Goal: Task Accomplishment & Management: Manage account settings

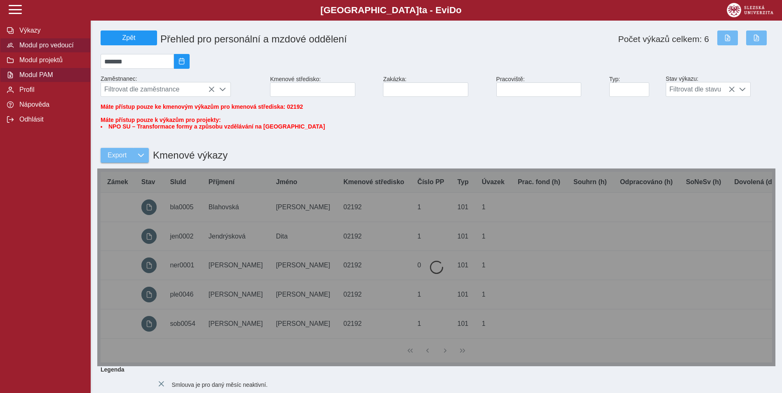
click at [75, 46] on span "Modul pro vedoucí" at bounding box center [50, 45] width 67 height 7
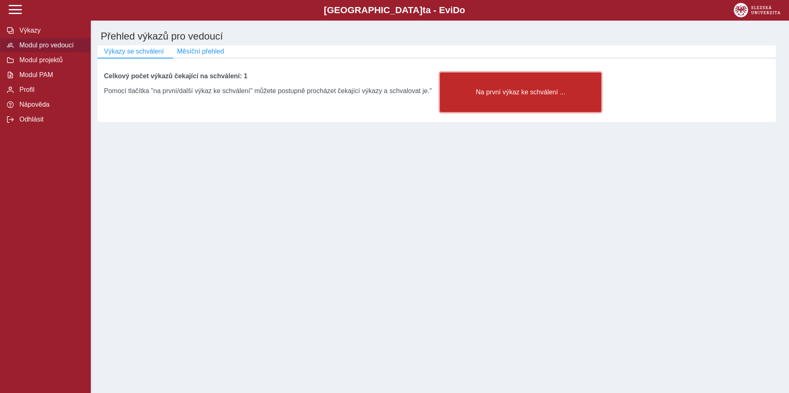
click at [491, 96] on span "Na první výkaz ke schválení ..." at bounding box center [520, 92] width 147 height 7
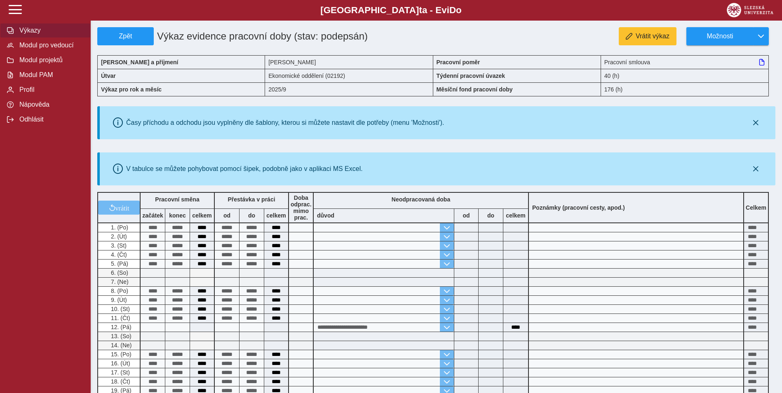
click at [31, 31] on span "Výkazy" at bounding box center [50, 30] width 67 height 7
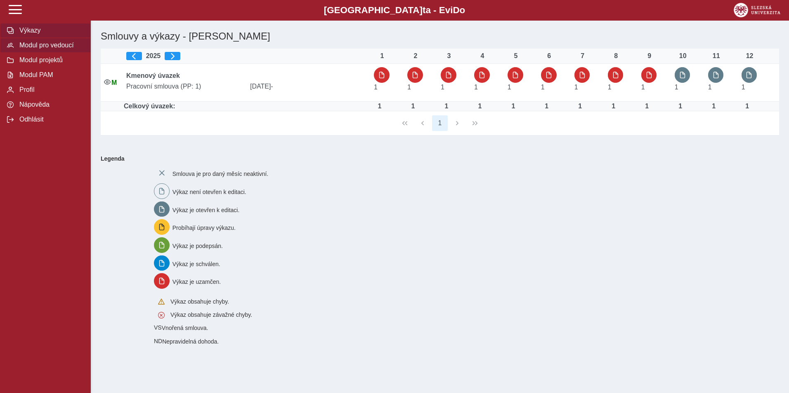
click at [25, 49] on span "Modul pro vedoucí" at bounding box center [50, 45] width 67 height 7
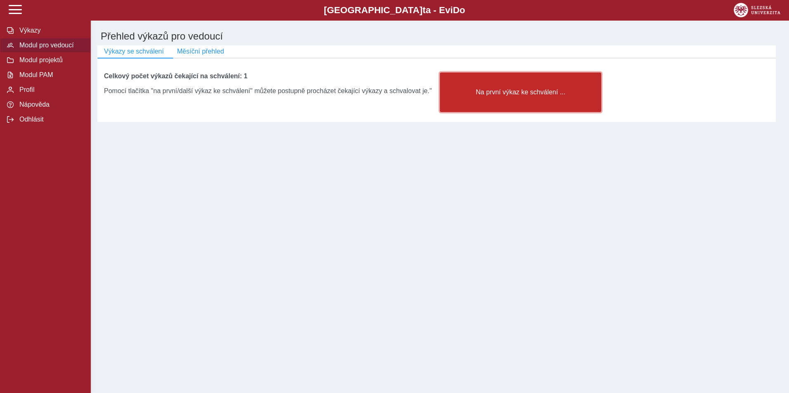
click at [486, 96] on span "Na první výkaz ke schválení ..." at bounding box center [520, 92] width 147 height 7
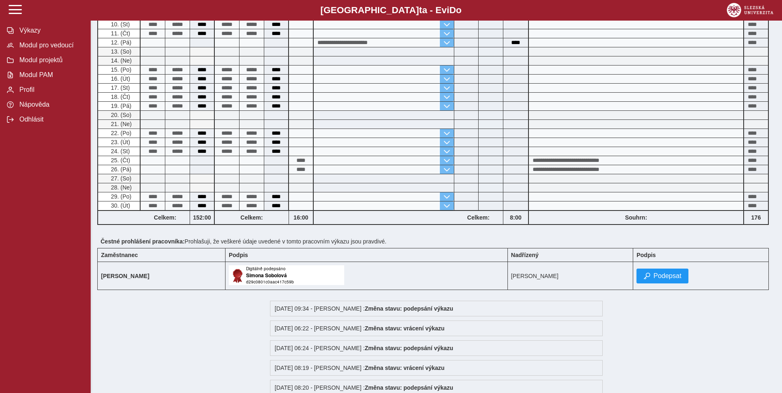
scroll to position [289, 0]
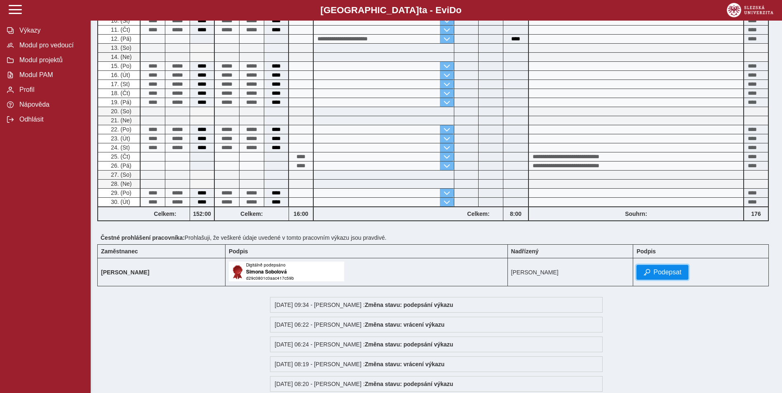
click at [671, 270] on span "Podepsat" at bounding box center [668, 272] width 28 height 7
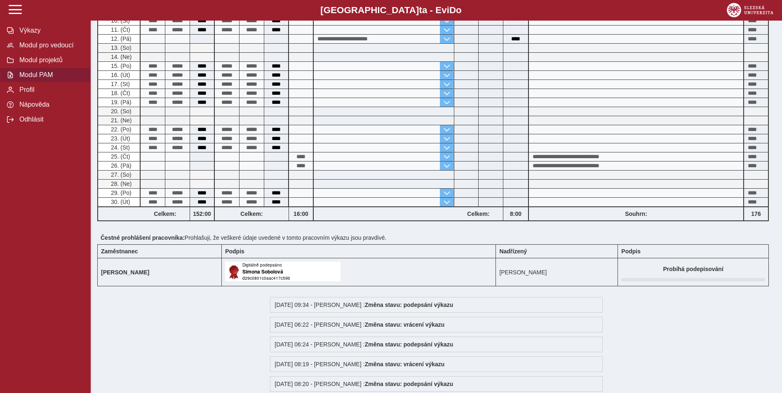
scroll to position [0, 0]
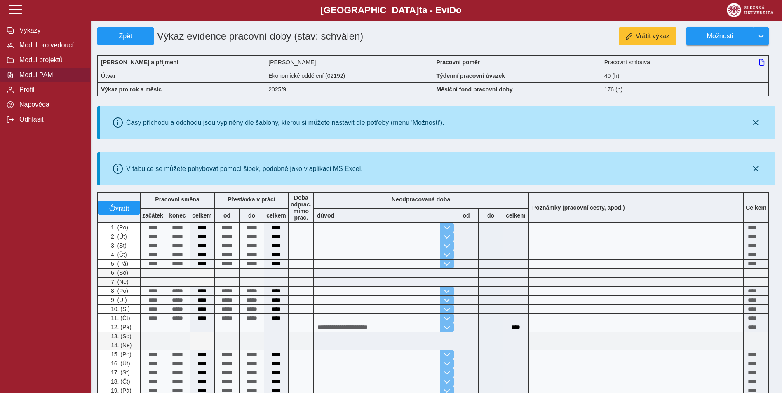
click at [43, 79] on span "Modul PAM" at bounding box center [50, 74] width 67 height 7
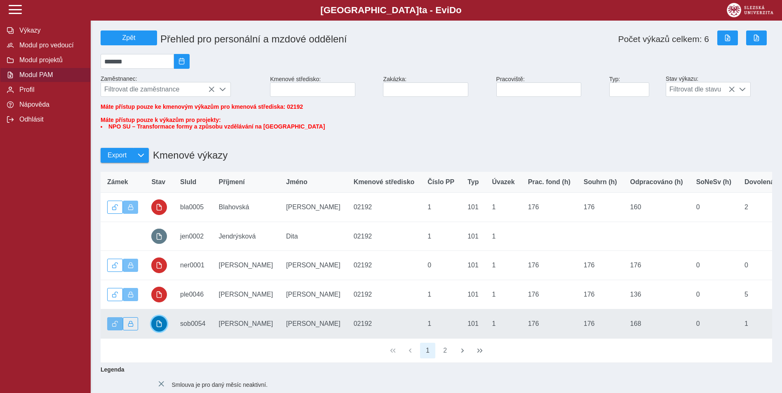
click at [160, 327] on span "button" at bounding box center [159, 324] width 7 height 7
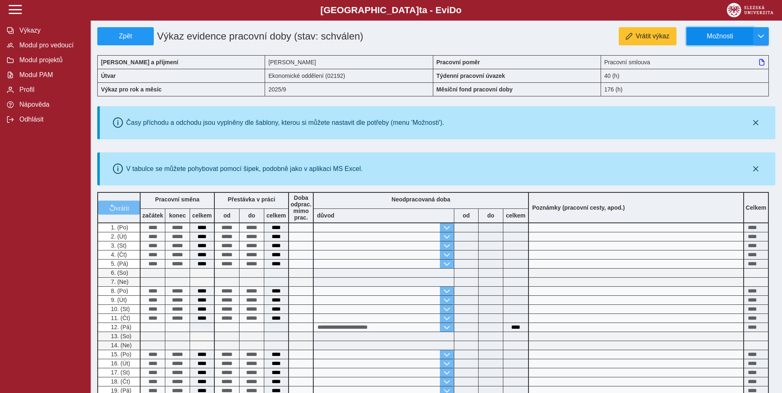
click at [714, 36] on span "Možnosti" at bounding box center [720, 36] width 53 height 7
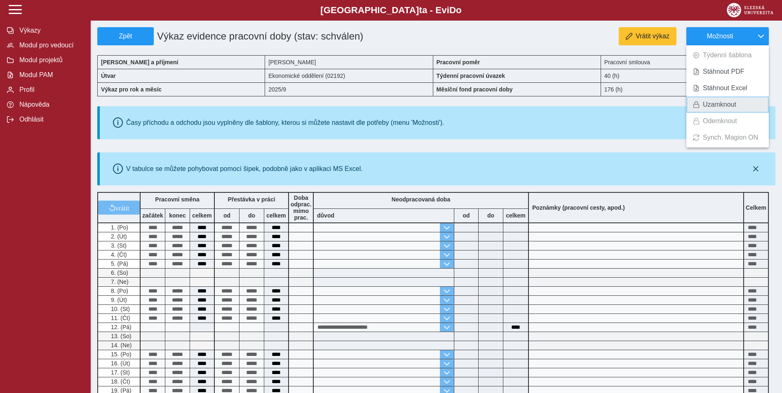
click at [702, 102] on link "Uzamknout" at bounding box center [728, 105] width 82 height 16
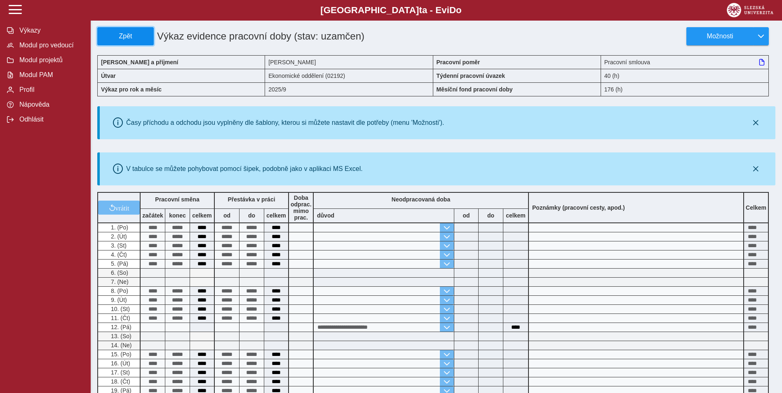
click at [105, 35] on span "Zpět" at bounding box center [125, 36] width 49 height 7
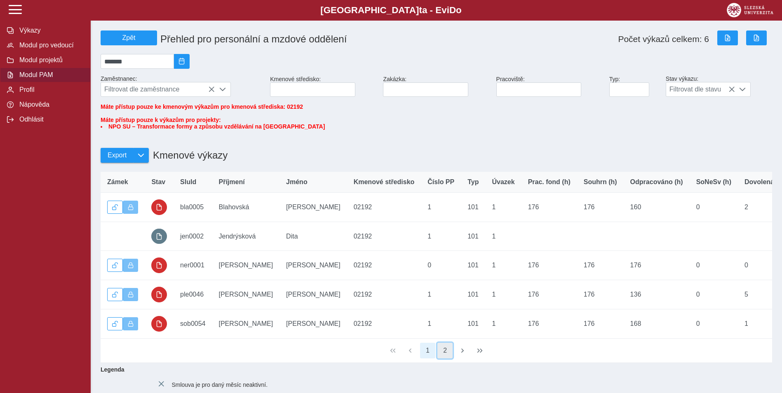
click at [443, 359] on button "2" at bounding box center [446, 351] width 16 height 16
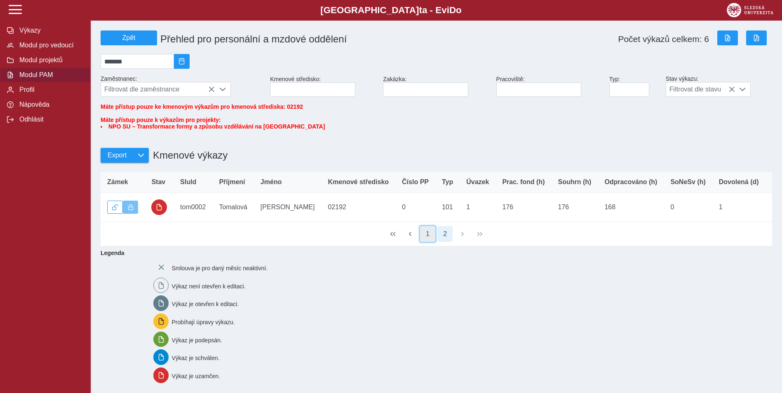
click at [426, 242] on button "1" at bounding box center [428, 234] width 16 height 16
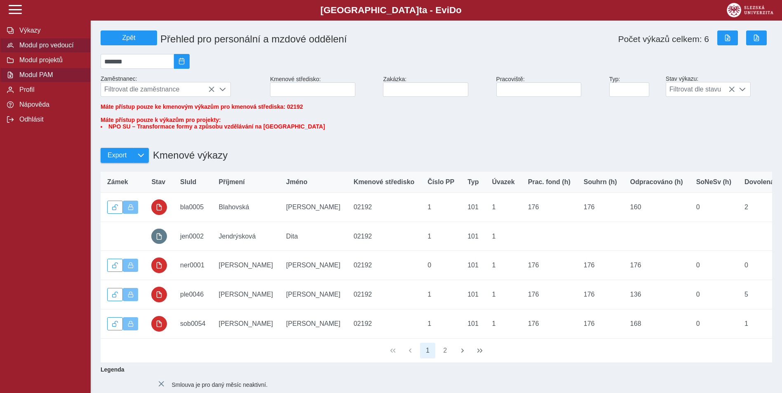
click at [48, 49] on span "Modul pro vedoucí" at bounding box center [50, 45] width 67 height 7
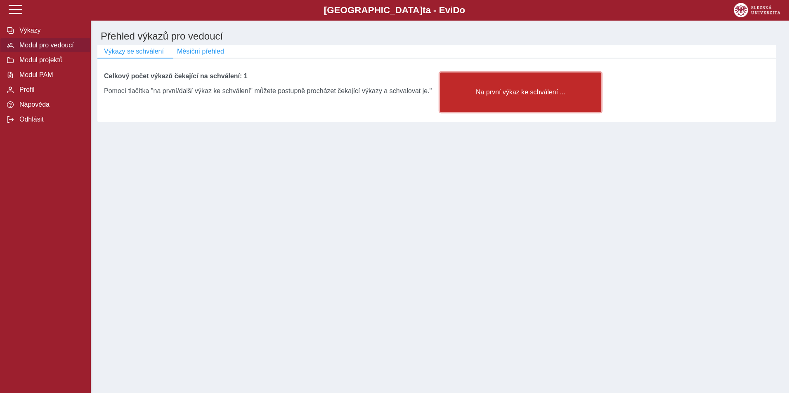
click at [481, 99] on button "Na první výkaz ke schválení ..." at bounding box center [520, 93] width 161 height 40
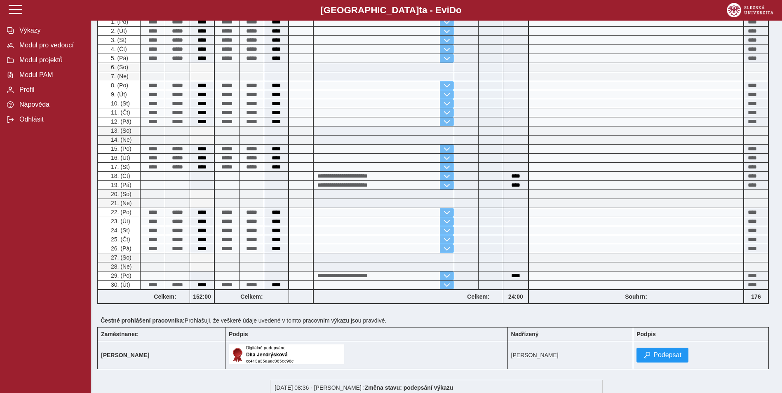
scroll to position [206, 0]
click at [679, 356] on span "Podepsat" at bounding box center [668, 354] width 28 height 7
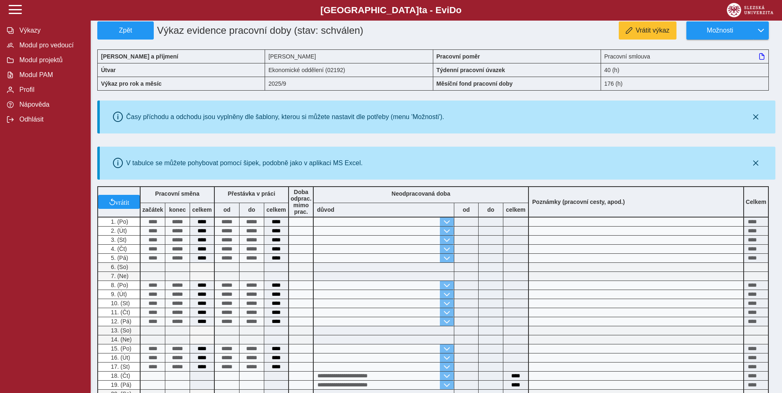
scroll to position [0, 0]
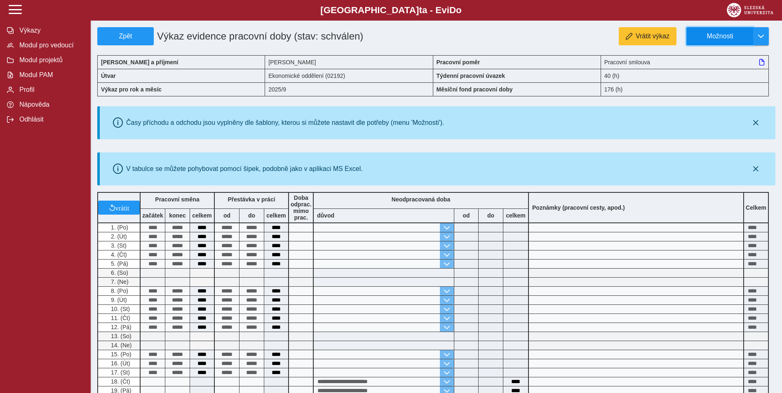
click at [720, 35] on span "Možnosti" at bounding box center [720, 36] width 53 height 7
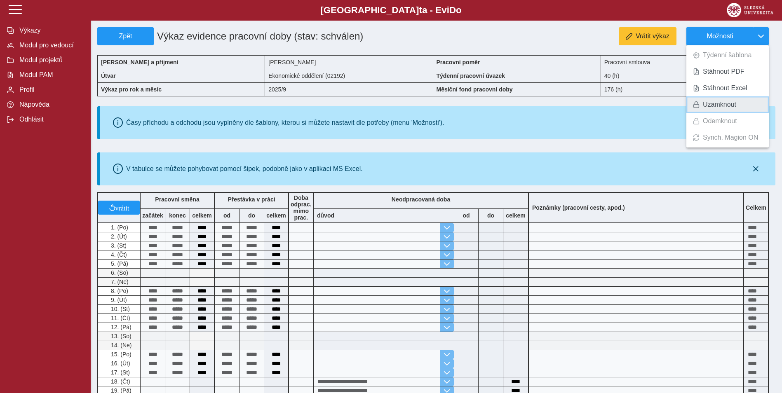
click at [718, 105] on span "Uzamknout" at bounding box center [719, 104] width 33 height 7
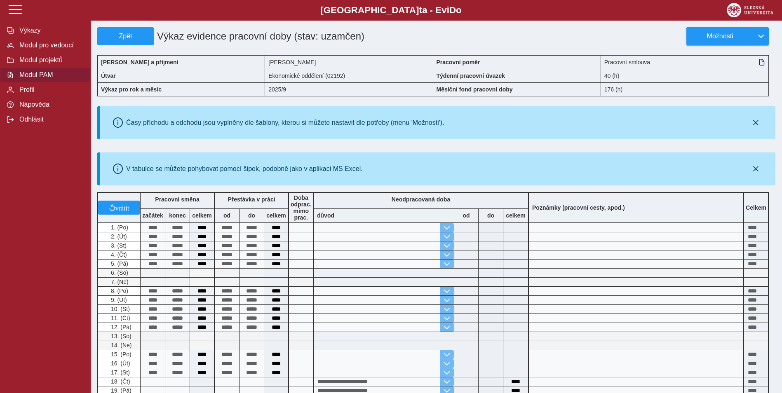
click at [30, 79] on span "Modul PAM" at bounding box center [50, 74] width 67 height 7
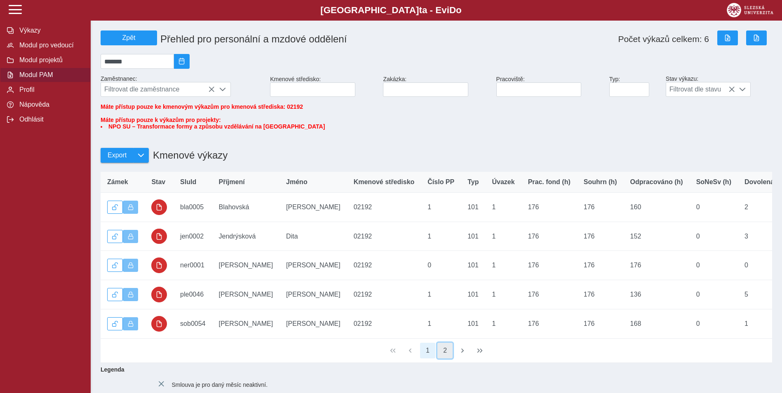
click at [447, 359] on button "2" at bounding box center [446, 351] width 16 height 16
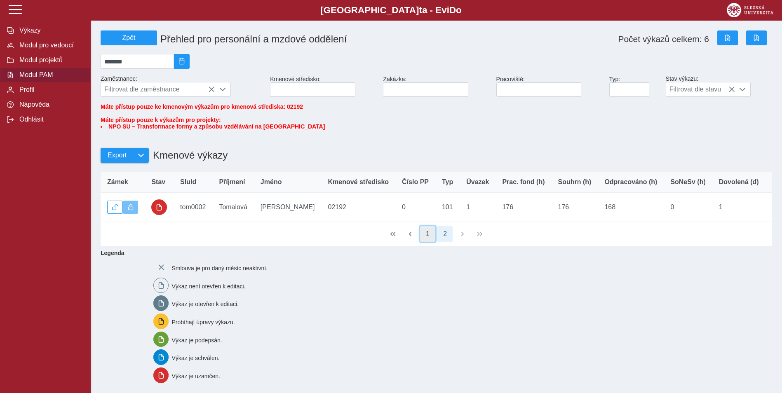
click at [427, 242] on button "1" at bounding box center [428, 234] width 16 height 16
